Goal: Transaction & Acquisition: Purchase product/service

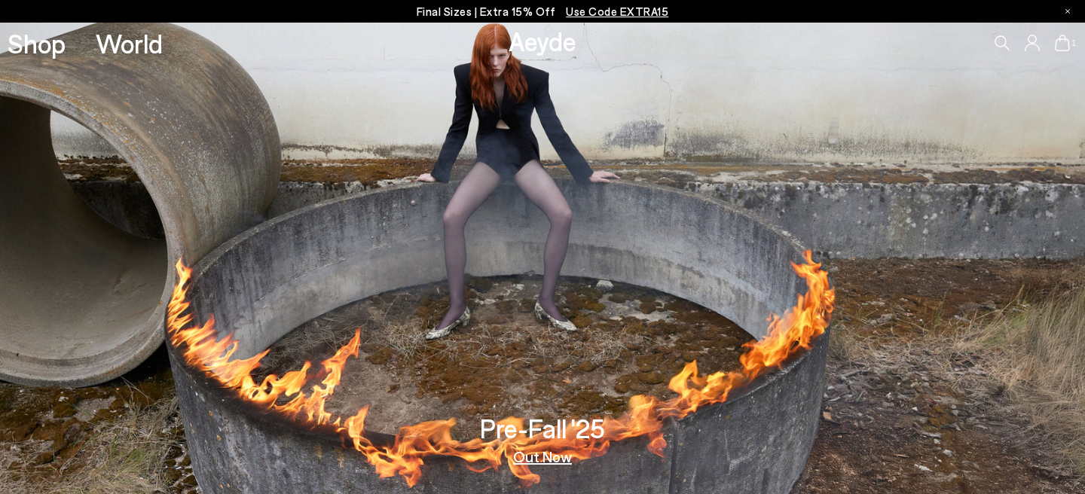
click at [628, 19] on p "Final Sizes | Extra 15% Off Use Code EXTRA15" at bounding box center [543, 11] width 252 height 19
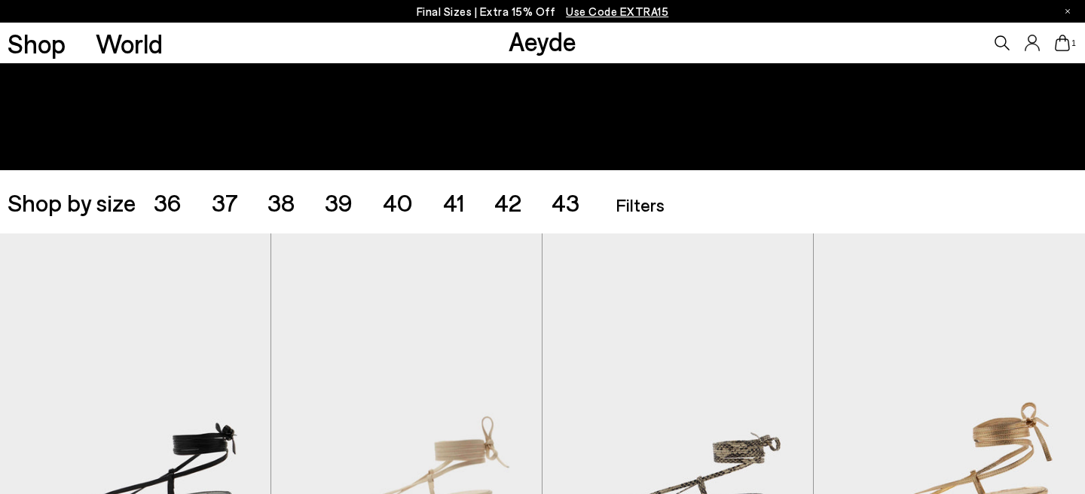
click at [509, 202] on span "42" at bounding box center [507, 202] width 27 height 29
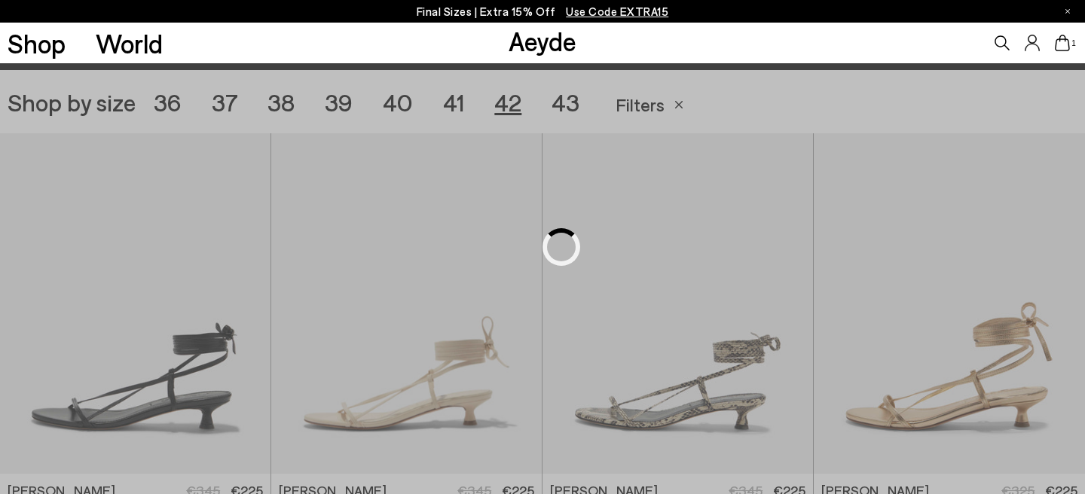
scroll to position [302, 0]
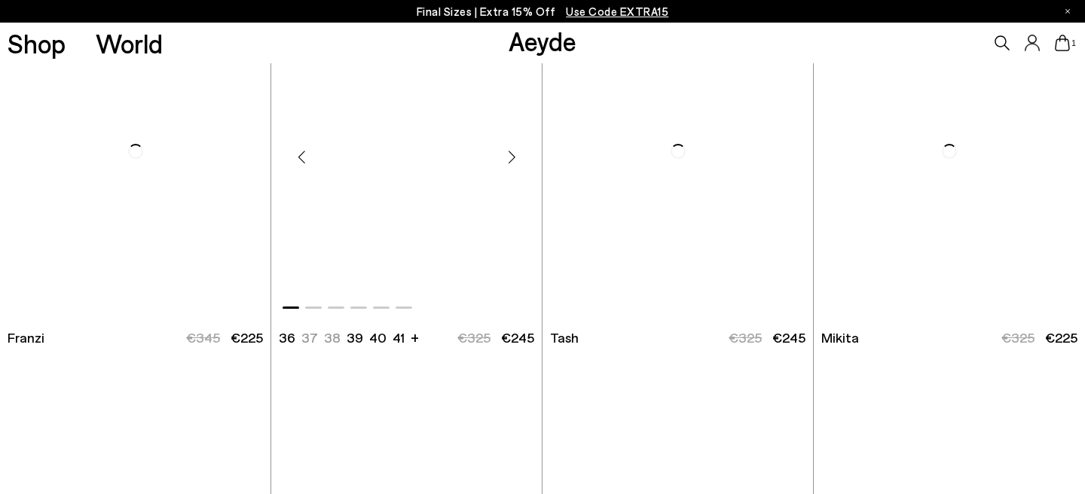
scroll to position [3067, 0]
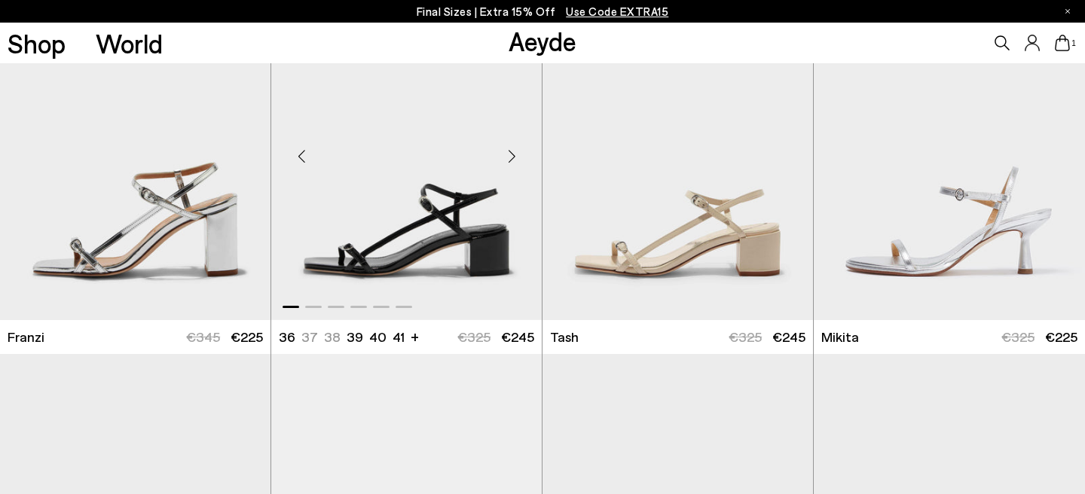
click at [513, 154] on div "Next slide" at bounding box center [511, 156] width 45 height 45
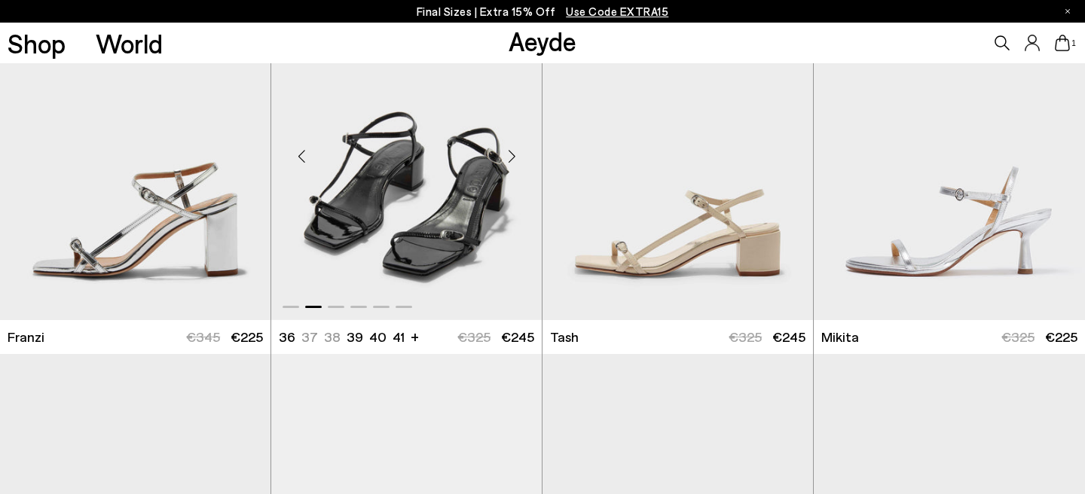
click at [513, 154] on div "Next slide" at bounding box center [511, 156] width 45 height 45
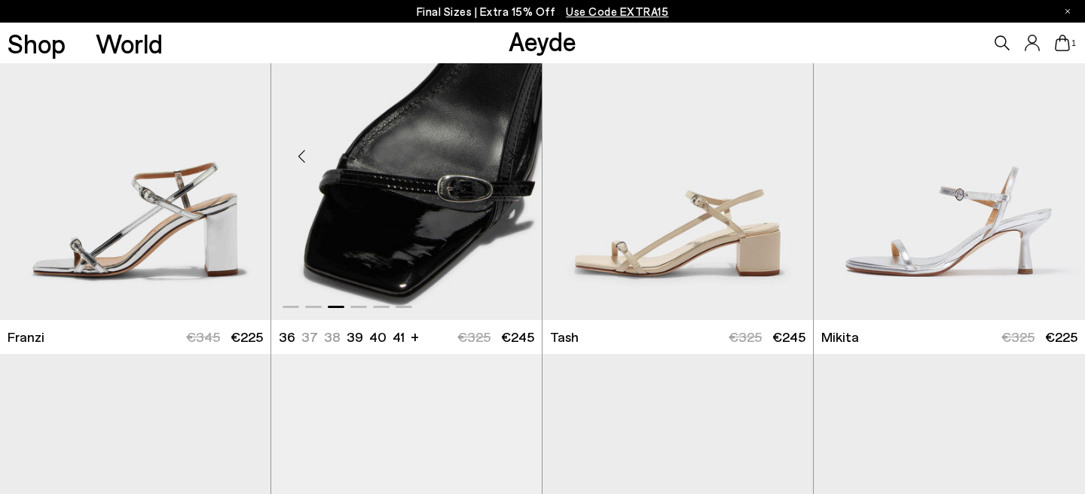
click at [513, 154] on div "Next slide" at bounding box center [511, 156] width 45 height 45
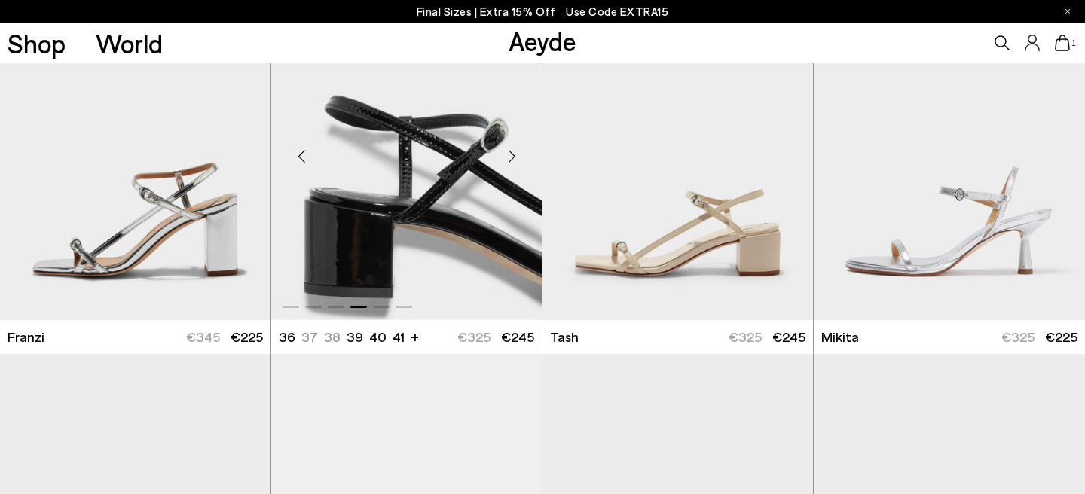
click at [513, 154] on div "Next slide" at bounding box center [511, 156] width 45 height 45
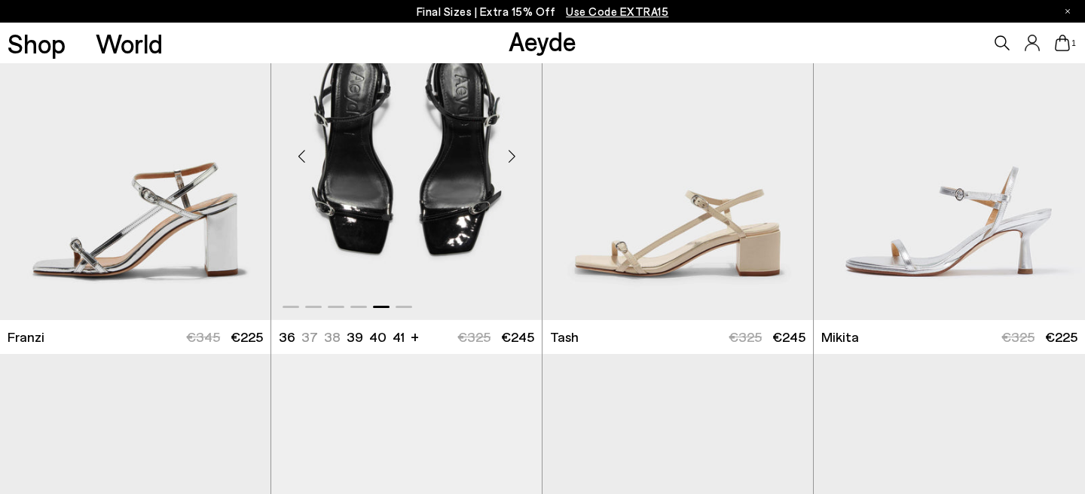
click at [513, 154] on div "Next slide" at bounding box center [511, 156] width 45 height 45
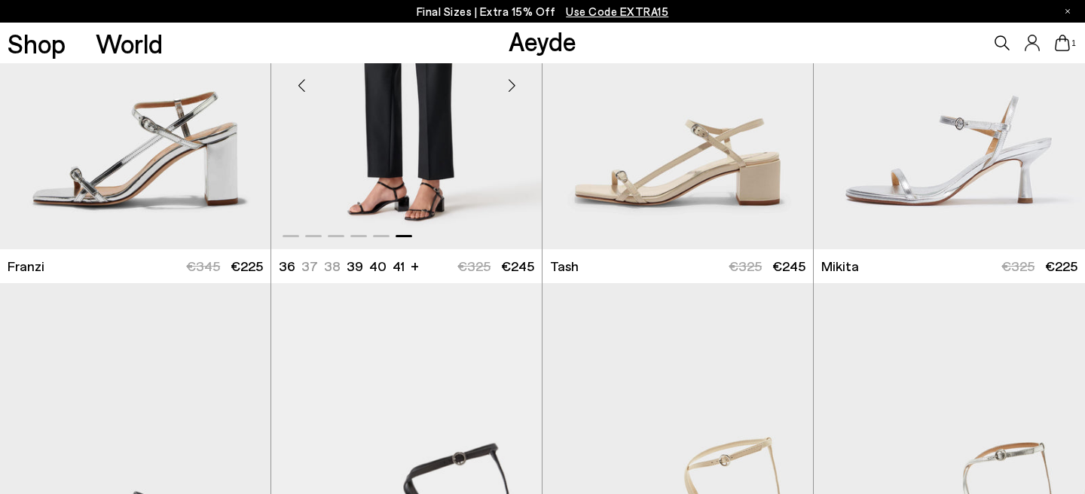
scroll to position [3021, 0]
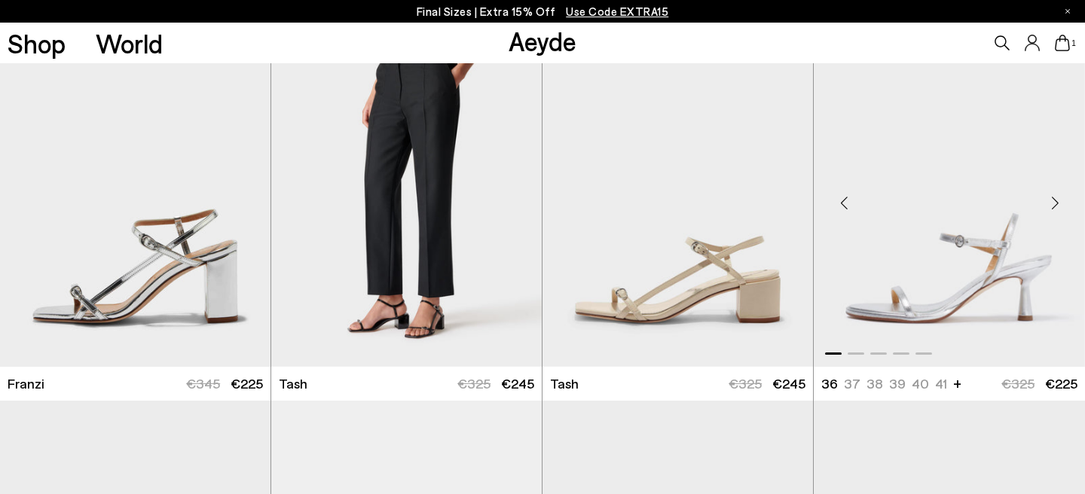
click at [1056, 202] on div "Next slide" at bounding box center [1054, 203] width 45 height 45
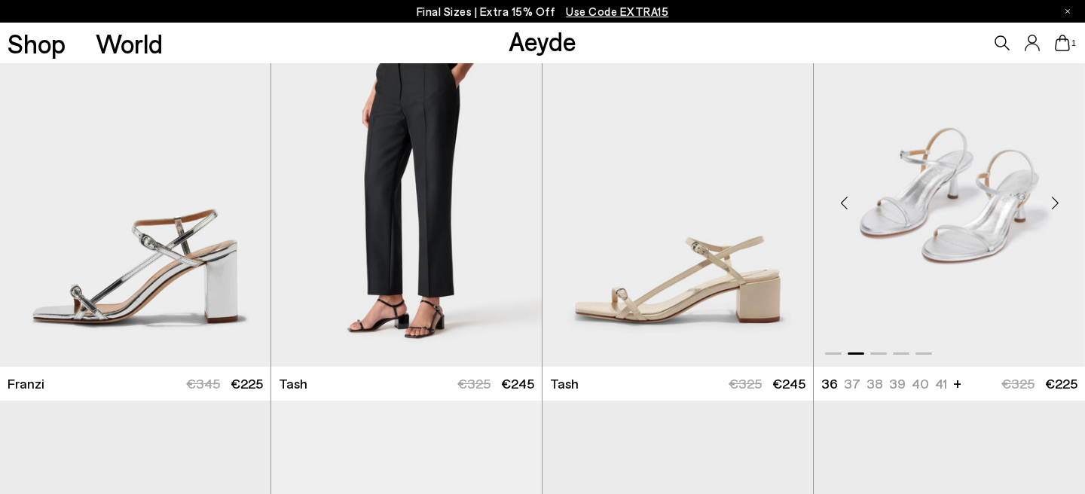
click at [1056, 202] on div "Next slide" at bounding box center [1054, 203] width 45 height 45
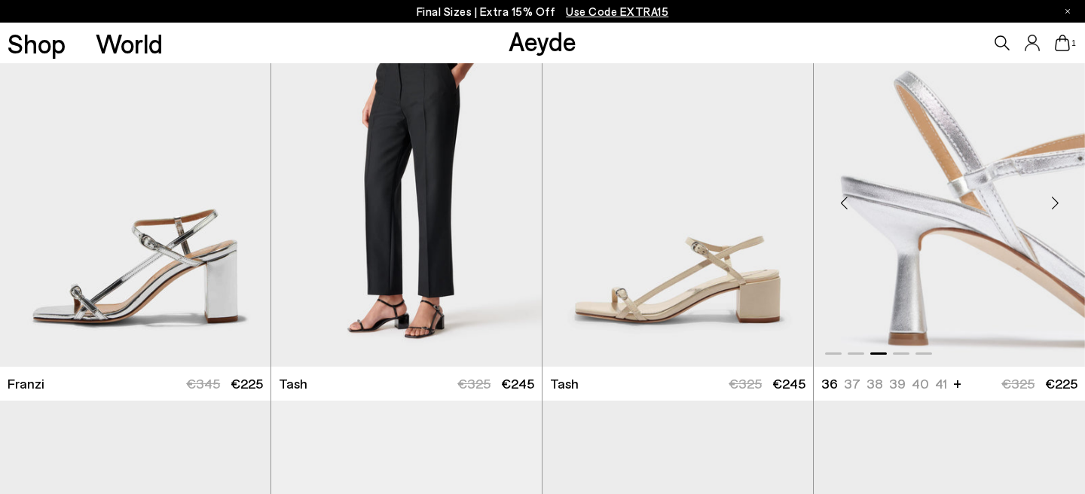
click at [1056, 202] on div "Next slide" at bounding box center [1054, 203] width 45 height 45
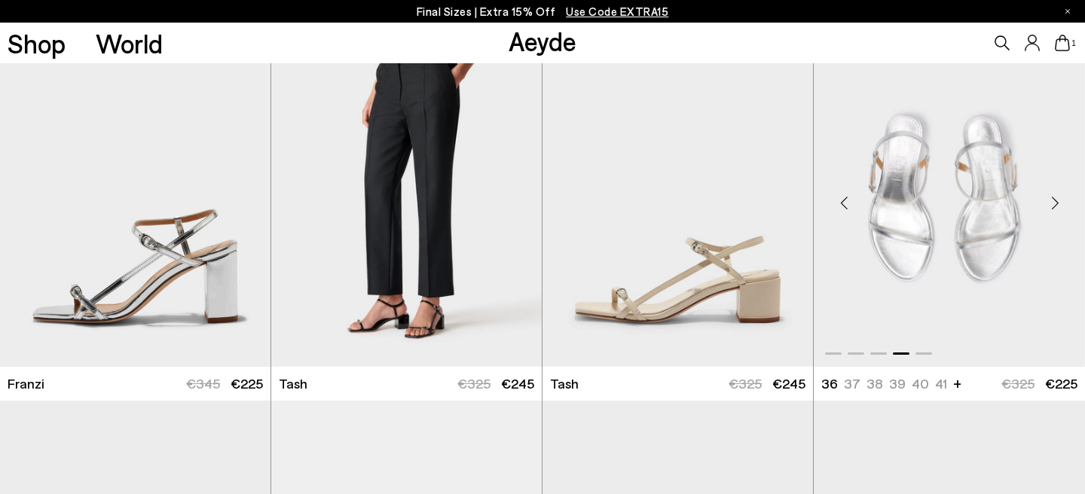
click at [1056, 202] on div "Next slide" at bounding box center [1054, 203] width 45 height 45
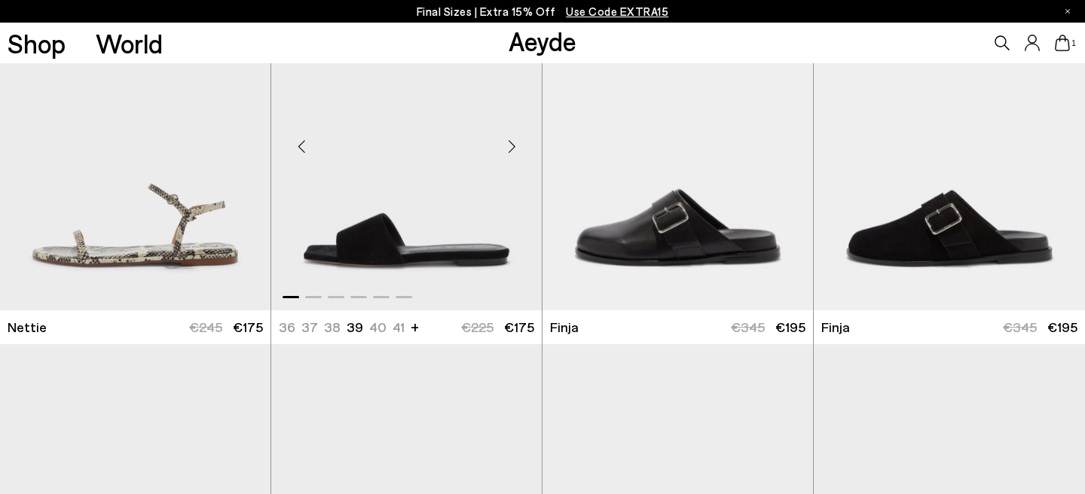
scroll to position [4570, 0]
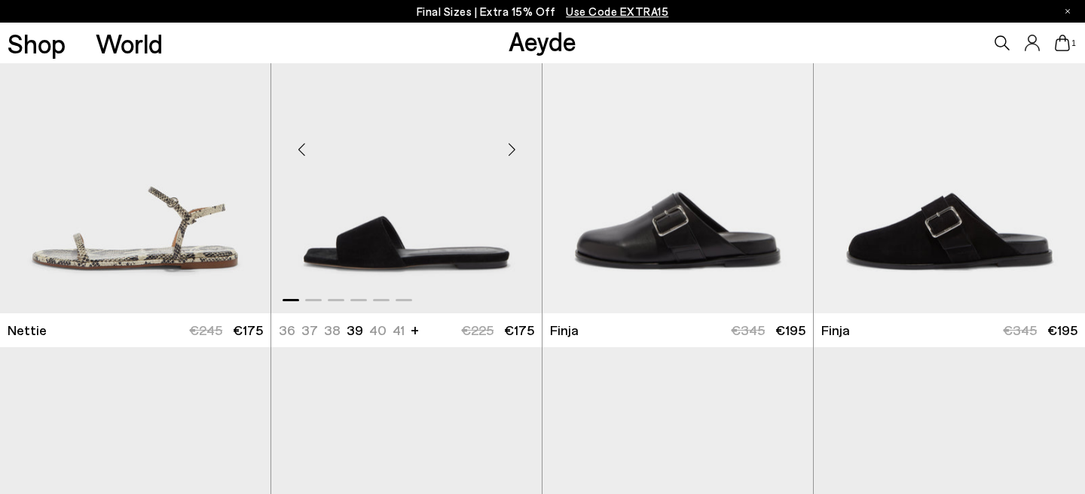
click at [518, 152] on div "Next slide" at bounding box center [511, 149] width 45 height 45
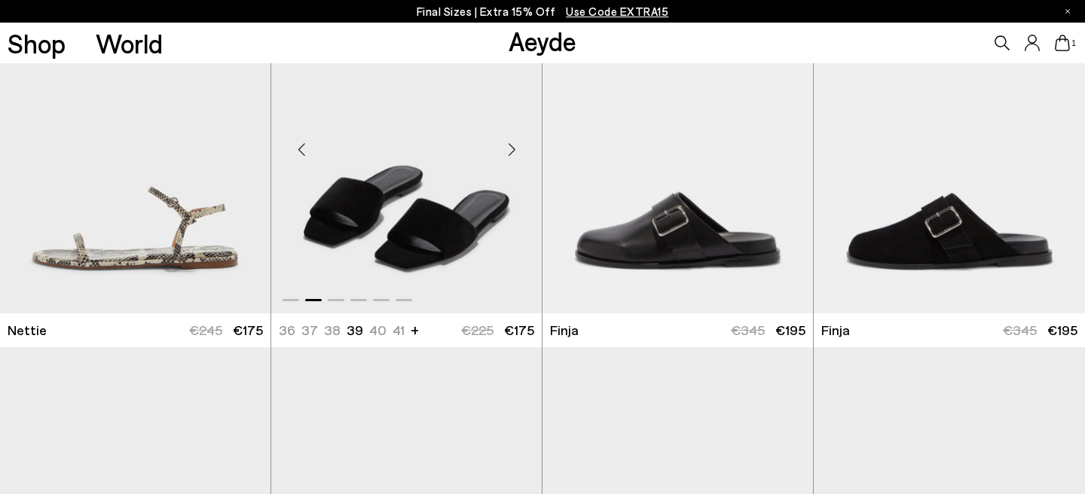
click at [518, 152] on div "Next slide" at bounding box center [511, 149] width 45 height 45
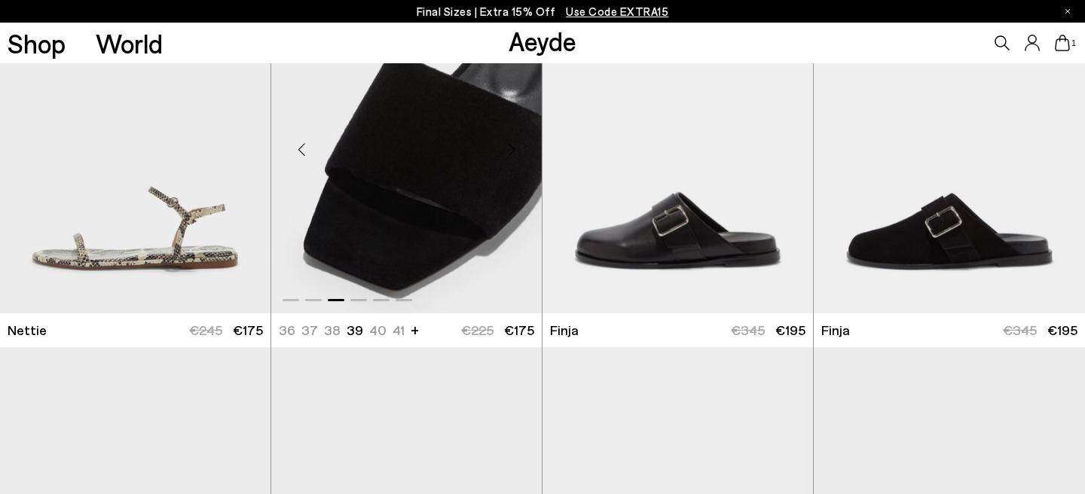
click at [518, 152] on div "Next slide" at bounding box center [511, 149] width 45 height 45
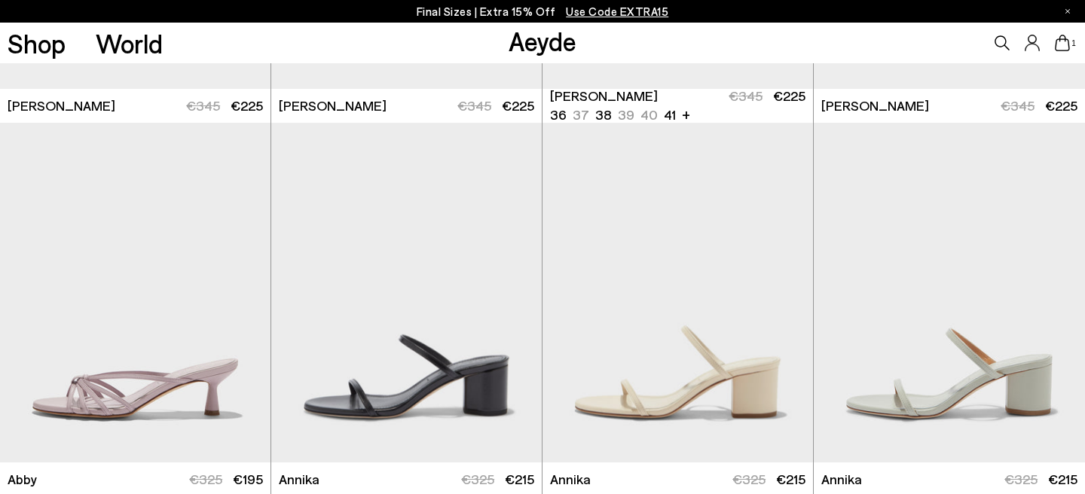
scroll to position [0, 0]
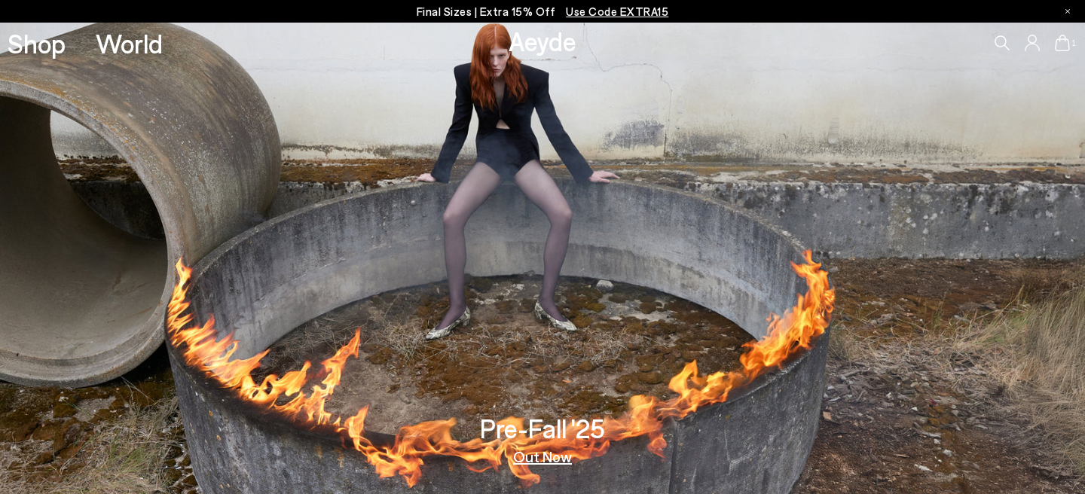
click at [1005, 41] on icon at bounding box center [1002, 42] width 15 height 15
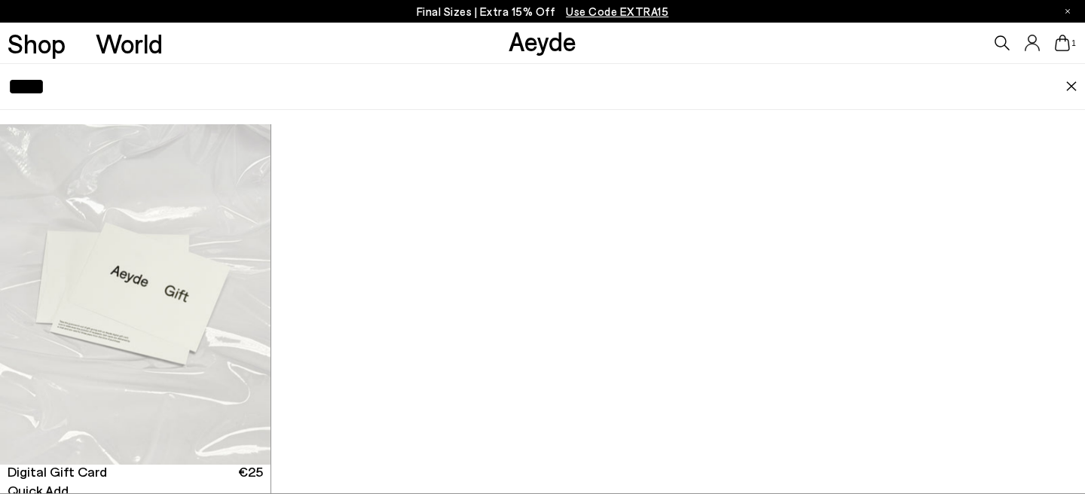
type input "****"
click at [198, 277] on img "1 / 1" at bounding box center [135, 294] width 270 height 340
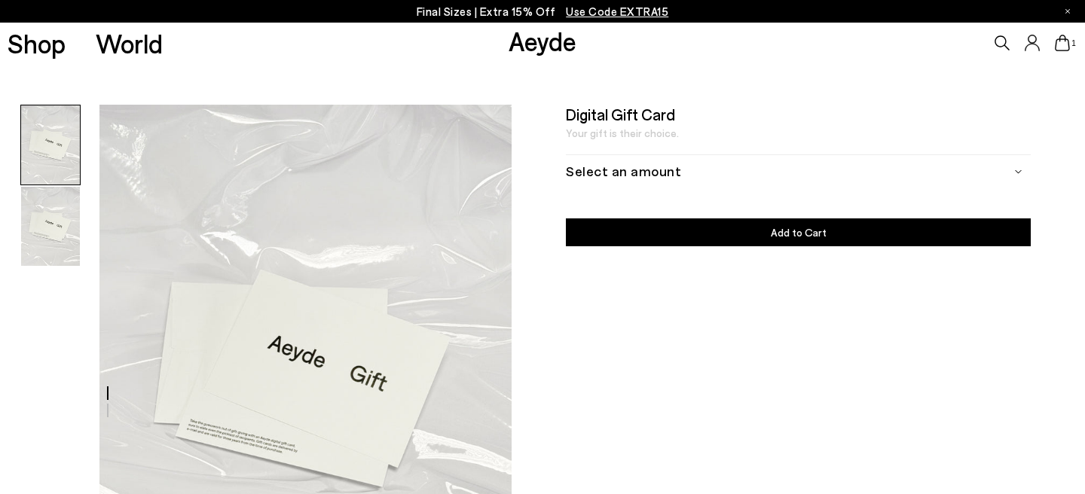
click at [647, 182] on div "Select an amount" at bounding box center [798, 171] width 465 height 34
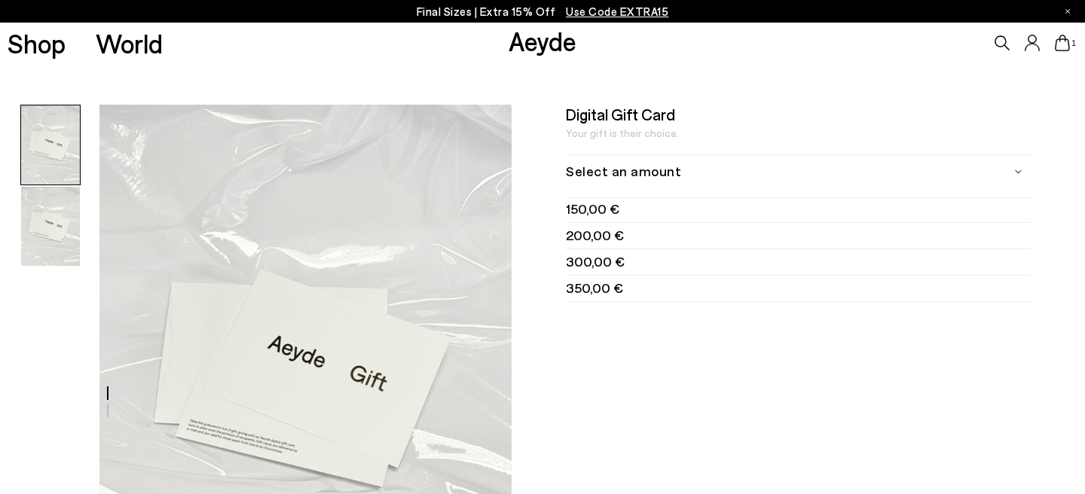
scroll to position [132, 0]
click at [628, 295] on li "525,00 €" at bounding box center [798, 290] width 465 height 26
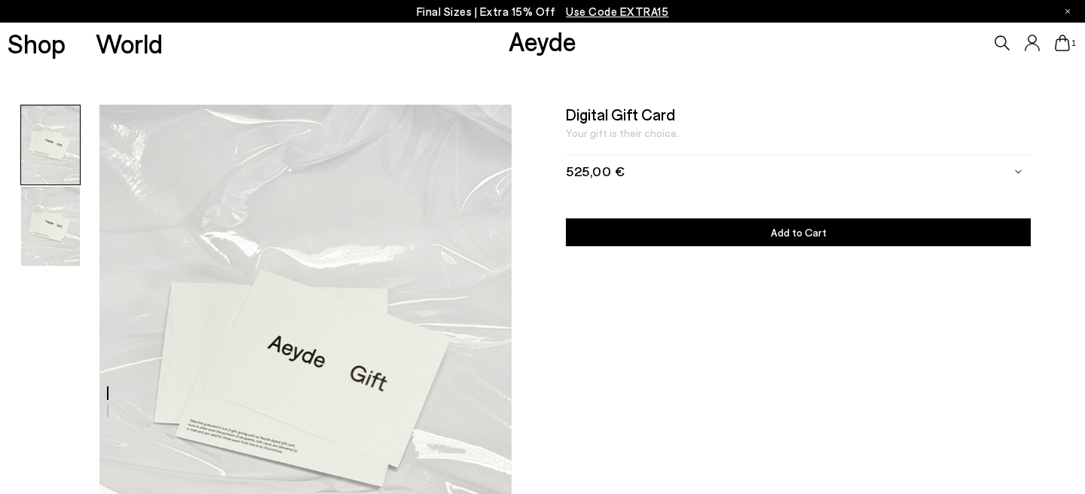
click at [732, 224] on button "Add to Cart Select an Amount" at bounding box center [798, 232] width 465 height 28
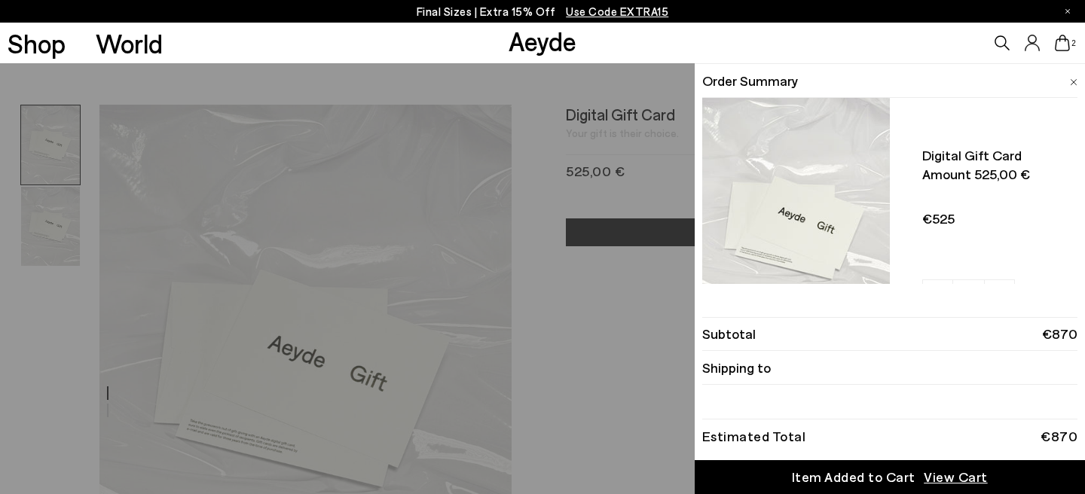
click at [1066, 40] on icon at bounding box center [1062, 43] width 15 height 17
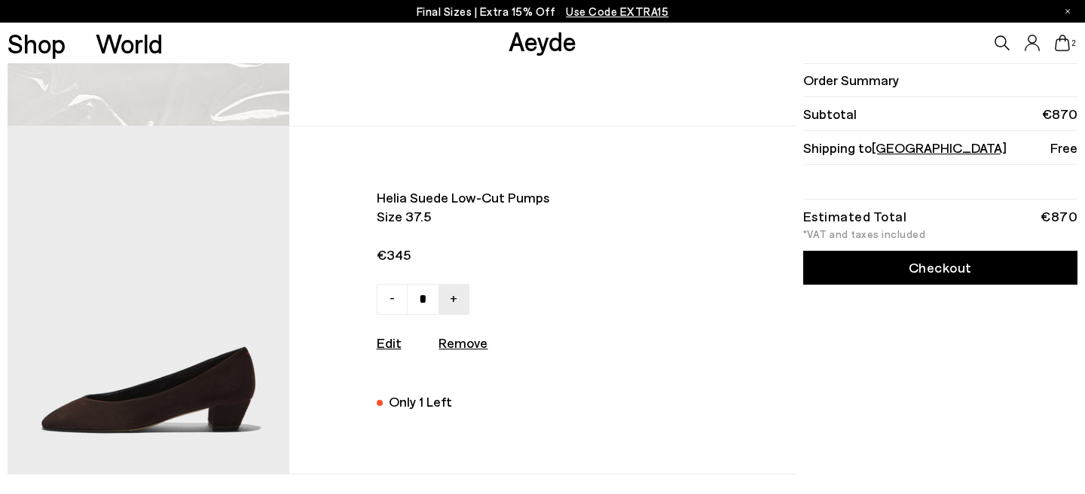
scroll to position [307, 0]
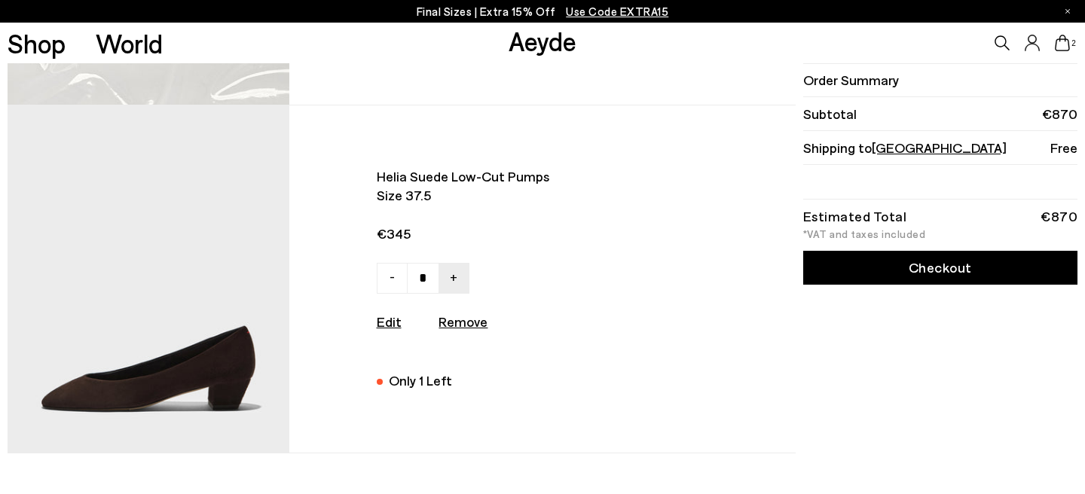
click at [457, 323] on u "Remove" at bounding box center [463, 321] width 49 height 17
type input "*"
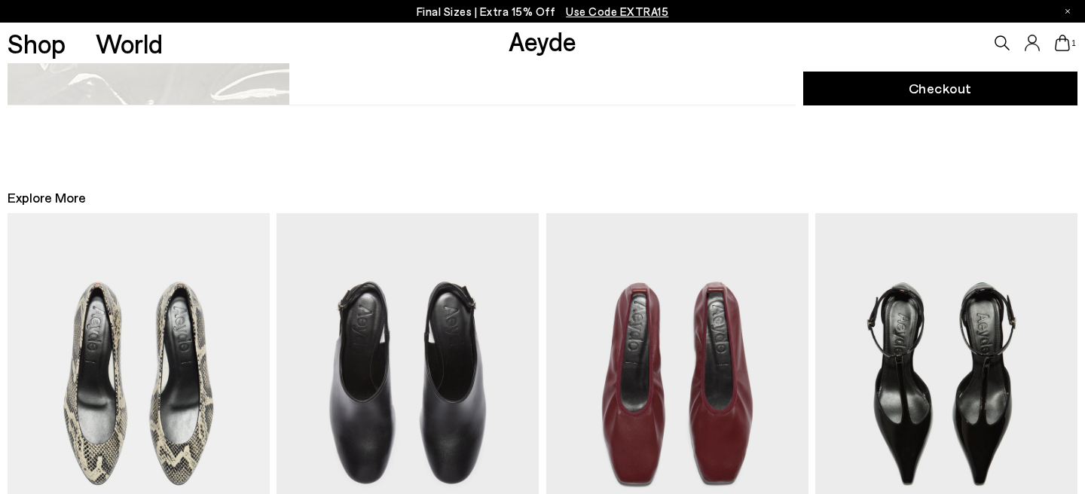
click at [970, 80] on link "Checkout" at bounding box center [940, 89] width 274 height 34
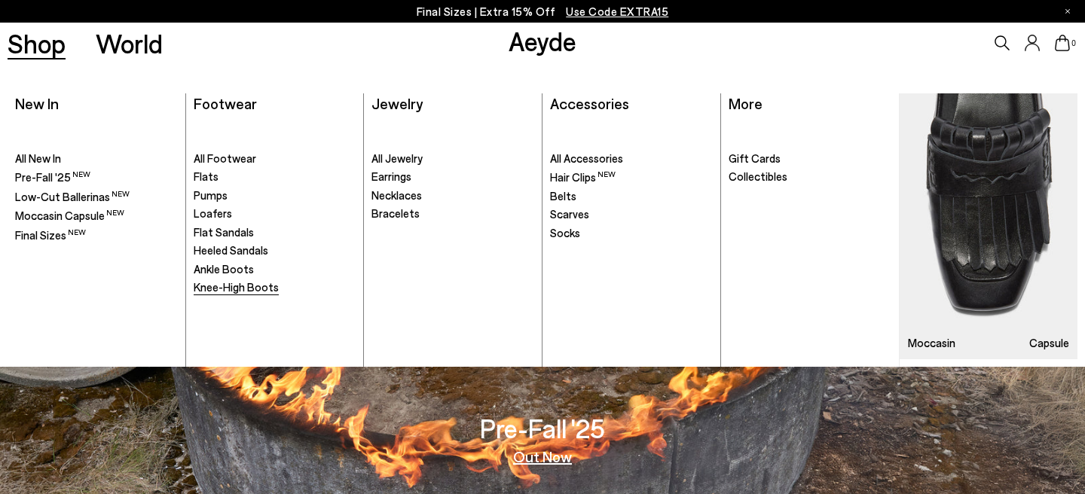
click at [252, 287] on span "Knee-High Boots" at bounding box center [236, 287] width 85 height 14
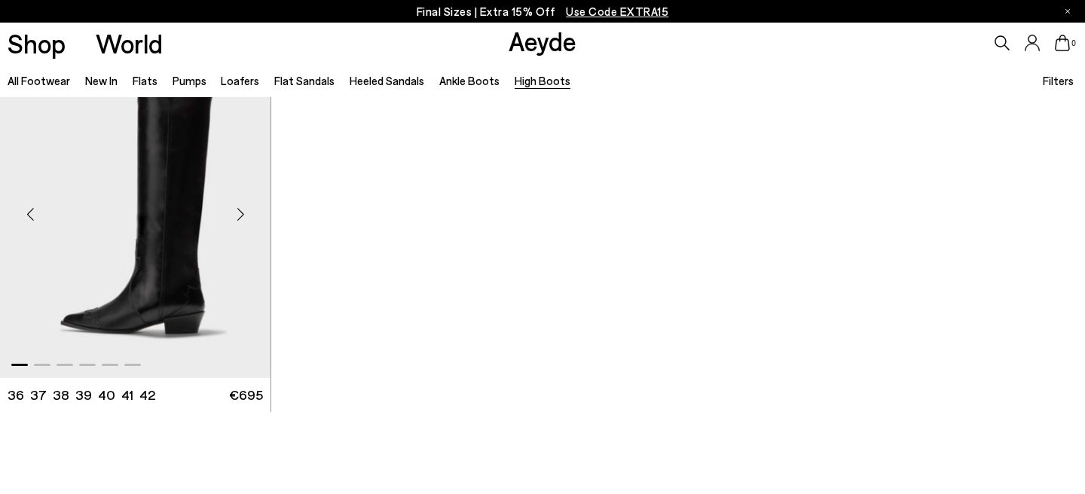
scroll to position [818, 0]
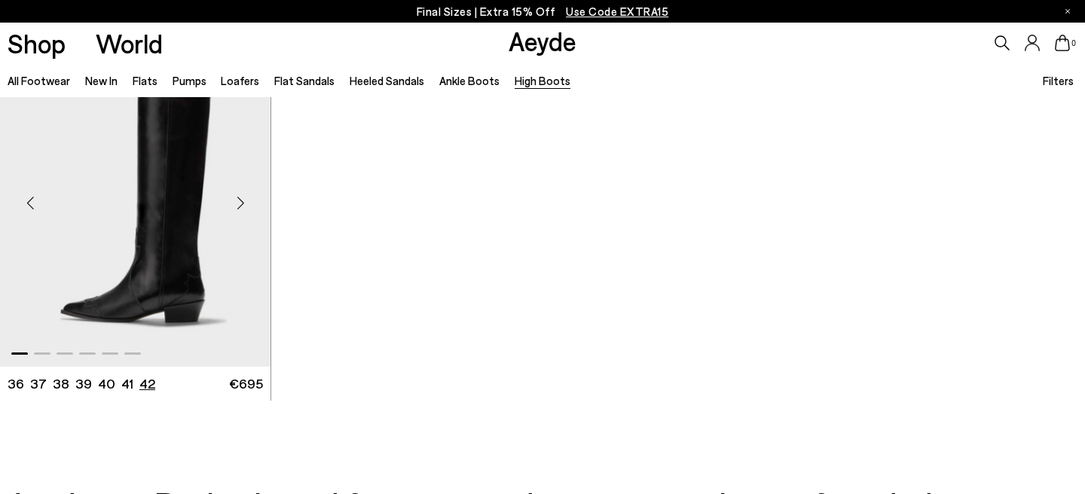
click at [144, 383] on li "42" at bounding box center [147, 383] width 16 height 19
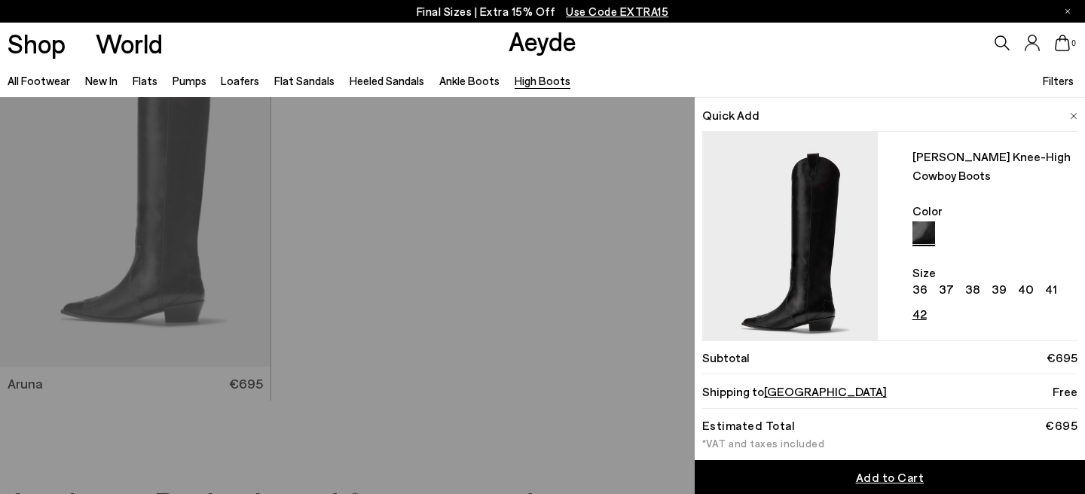
click at [879, 490] on link "Add to Cart" at bounding box center [890, 477] width 390 height 34
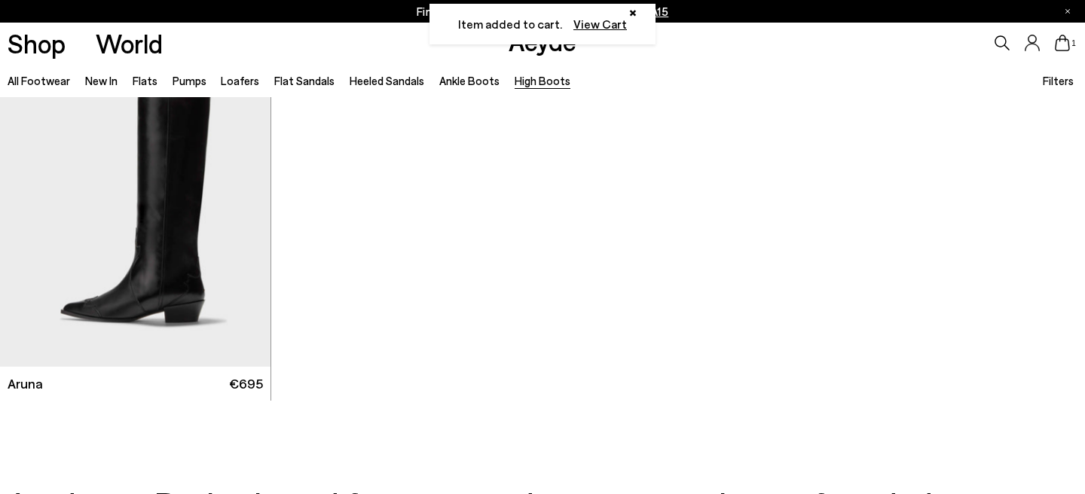
click at [1062, 42] on icon at bounding box center [1062, 43] width 15 height 17
